Goal: Check status: Check status

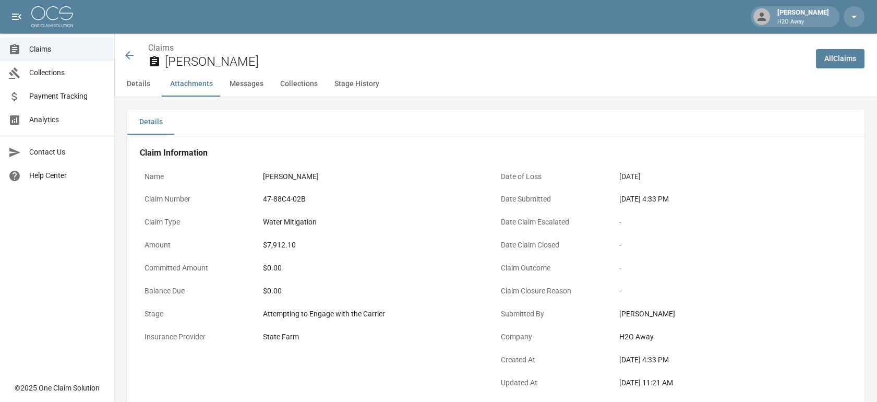
scroll to position [754, 0]
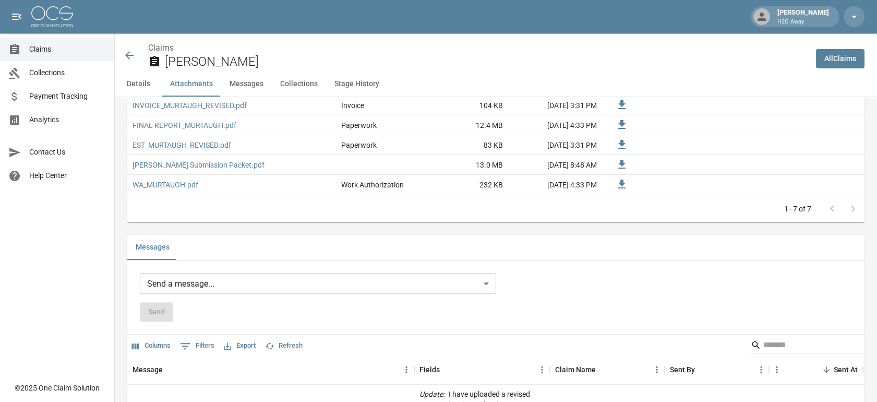
click at [81, 92] on span "Payment Tracking" at bounding box center [67, 96] width 77 height 11
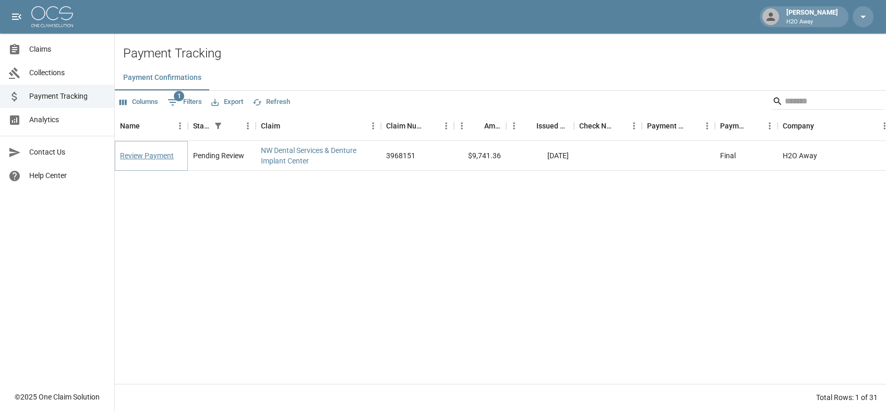
click at [159, 153] on link "Review Payment" at bounding box center [147, 155] width 54 height 10
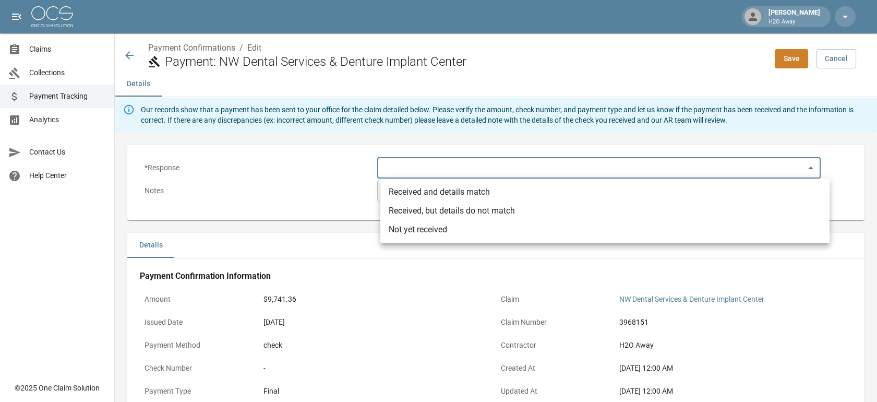
click at [496, 174] on body "Emma Young H2O Away Claims Collections Payment Tracking Analytics Contact Us He…" at bounding box center [438, 306] width 877 height 613
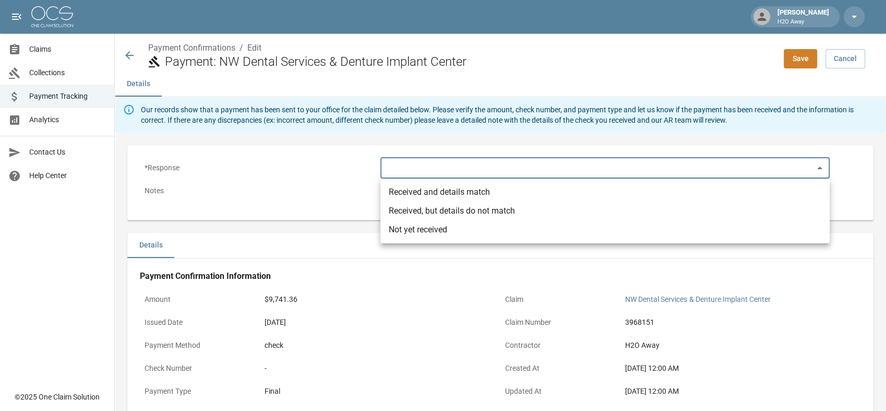
click at [492, 193] on li "Received and details match" at bounding box center [604, 192] width 449 height 19
type input "**********"
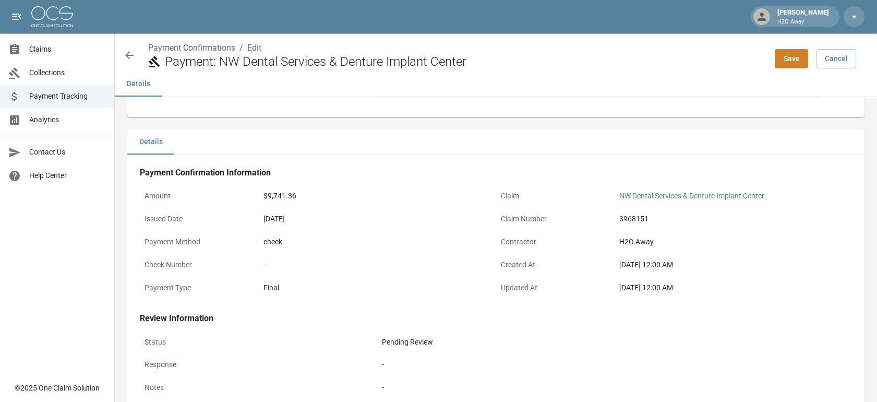
scroll to position [174, 0]
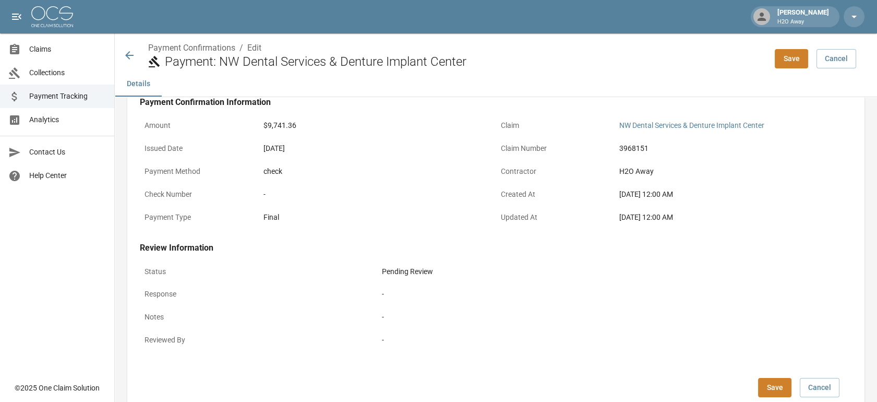
click at [805, 63] on button "Save" at bounding box center [791, 58] width 33 height 19
